Goal: Information Seeking & Learning: Learn about a topic

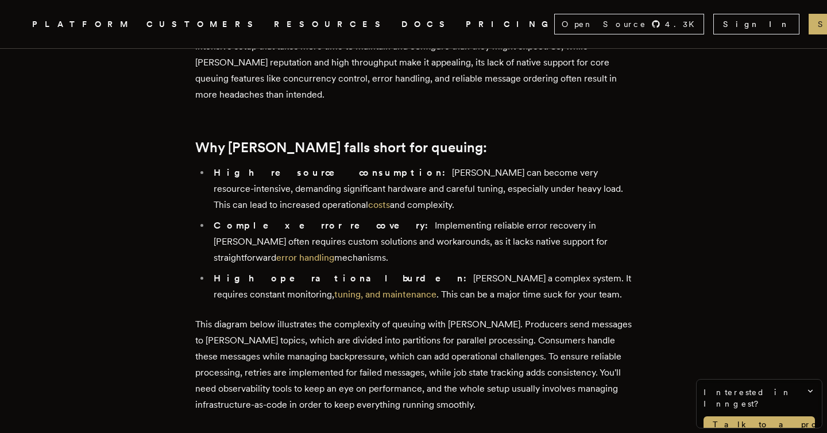
scroll to position [585, 0]
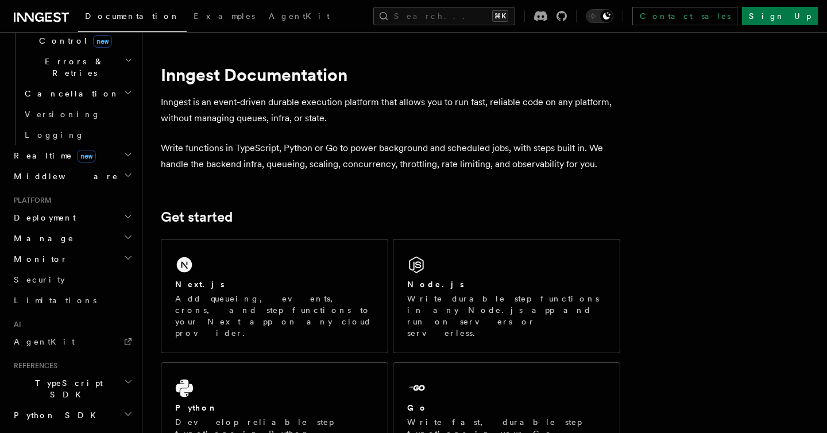
scroll to position [486, 0]
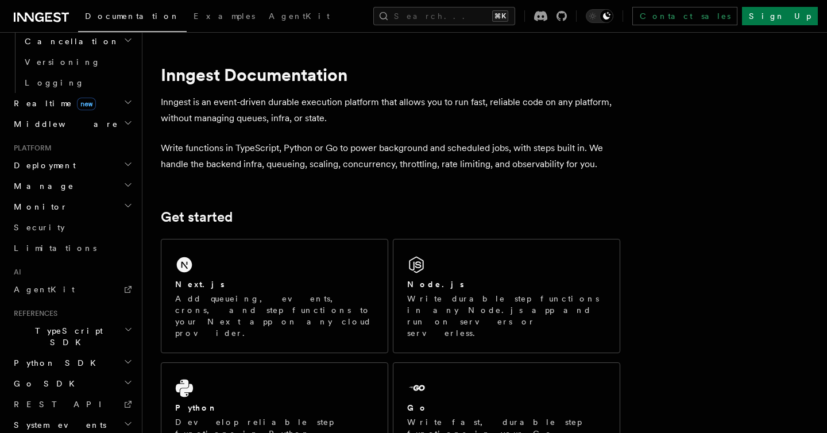
click at [58, 373] on h2 "Go SDK" at bounding box center [72, 383] width 126 height 21
click at [57, 399] on span "Reference" at bounding box center [57, 403] width 64 height 9
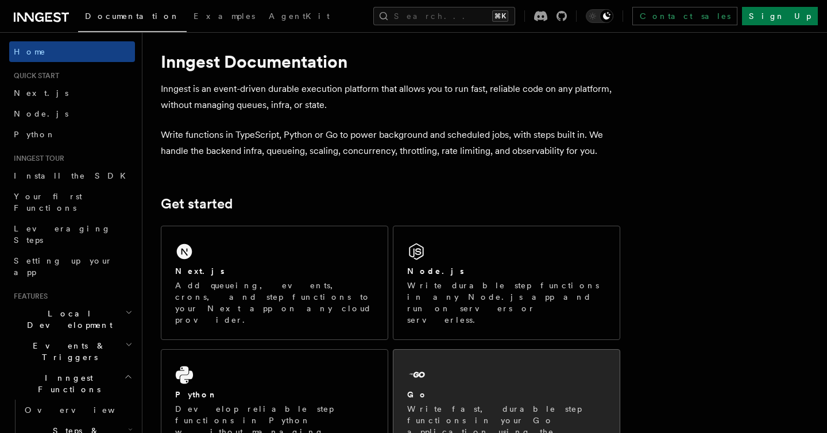
scroll to position [0, 0]
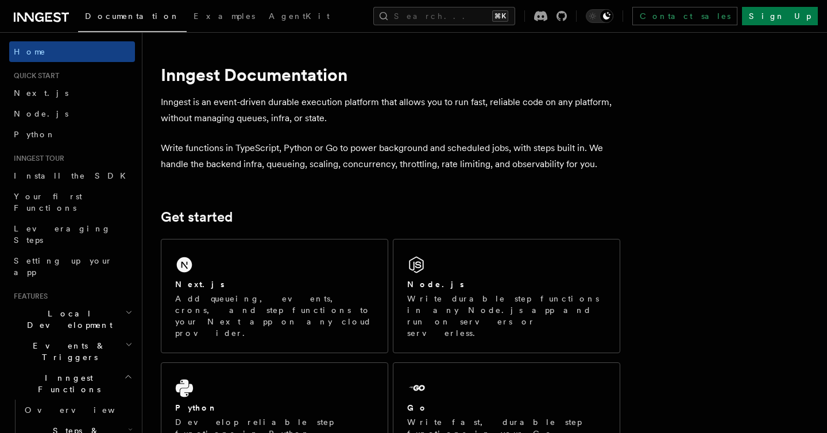
click at [374, 150] on p "Write functions in TypeScript, Python or Go to power background and scheduled j…" at bounding box center [390, 156] width 459 height 32
click at [402, 150] on p "Write functions in TypeScript, Python or Go to power background and scheduled j…" at bounding box center [390, 156] width 459 height 32
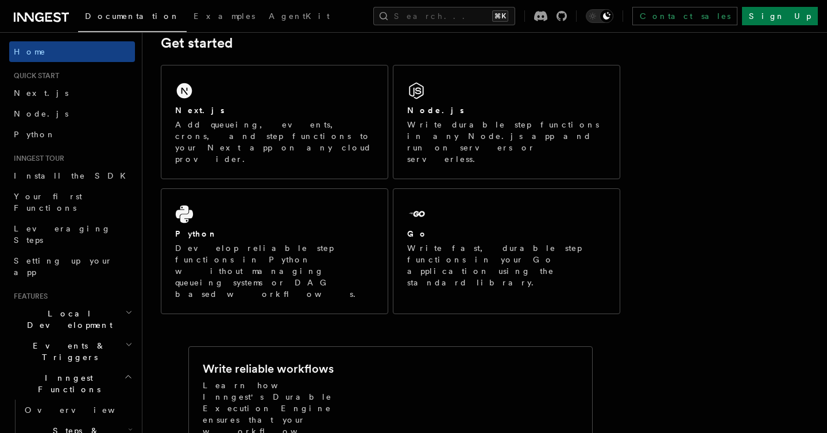
scroll to position [216, 0]
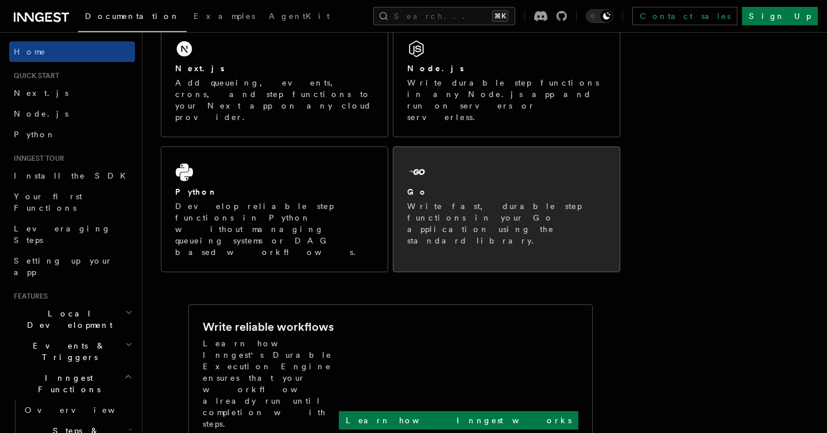
click at [458, 186] on div "Go Write fast, durable step functions in your Go application using the standard…" at bounding box center [506, 216] width 199 height 60
